Goal: Task Accomplishment & Management: Manage account settings

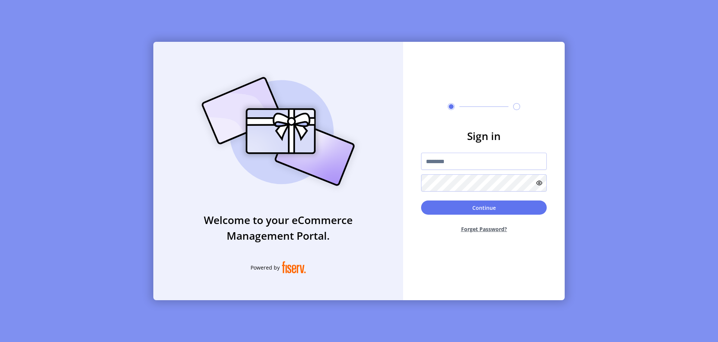
click at [484, 161] on input "text" at bounding box center [484, 161] width 126 height 17
type input "**********"
click at [484, 208] on button "Continue" at bounding box center [484, 208] width 126 height 14
